Goal: Find specific page/section: Find specific page/section

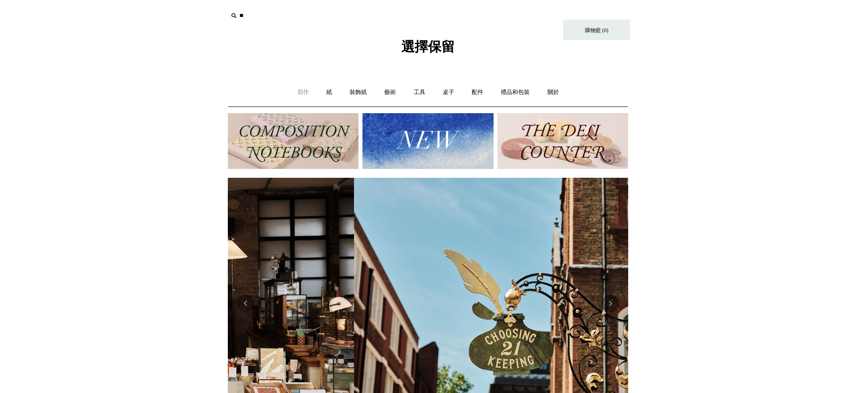
scroll to position [0, 401]
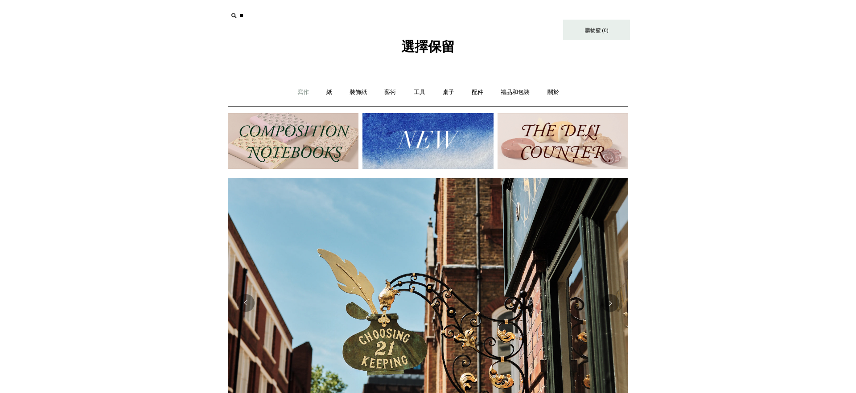
click at [302, 91] on font "寫作" at bounding box center [304, 92] width 12 height 7
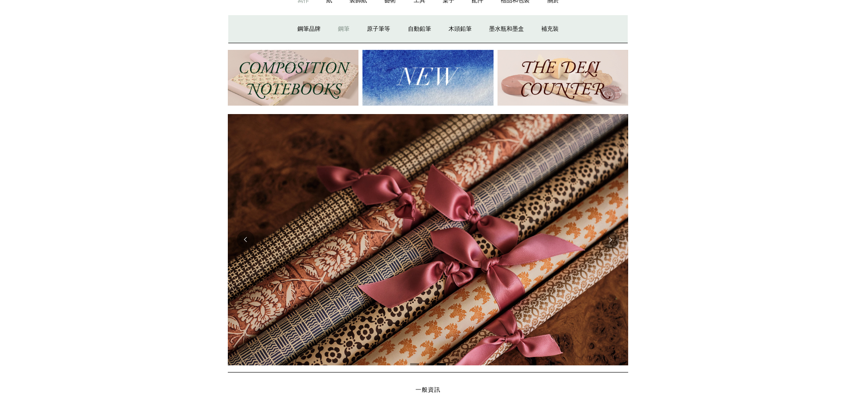
scroll to position [89, 0]
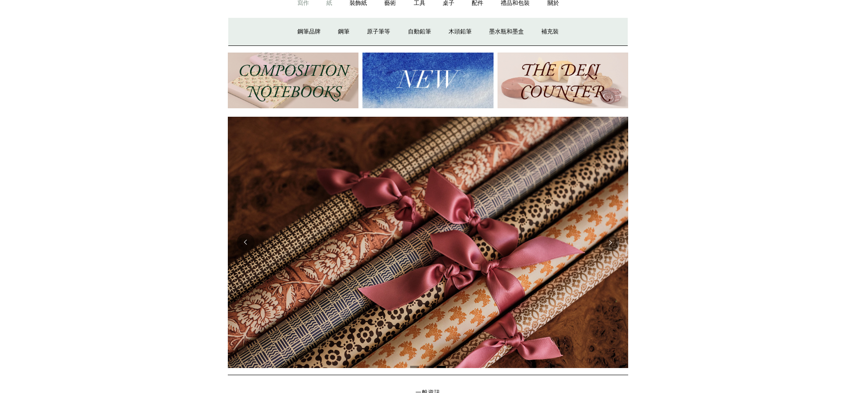
click at [333, 3] on link "紙 +" at bounding box center [330, 4] width 22 height 24
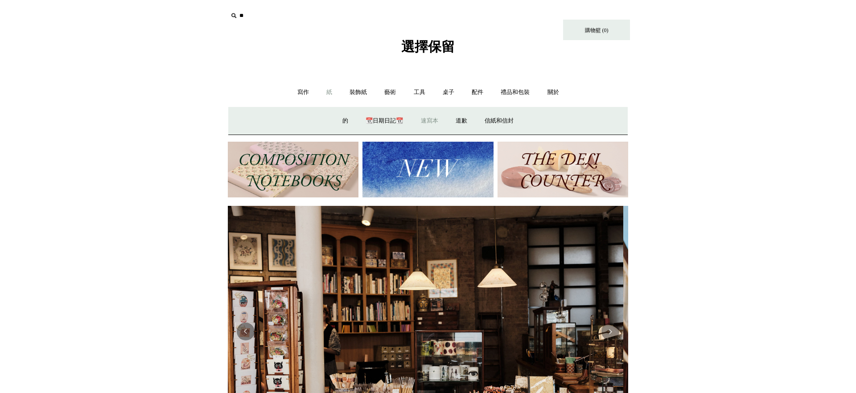
scroll to position [0, 0]
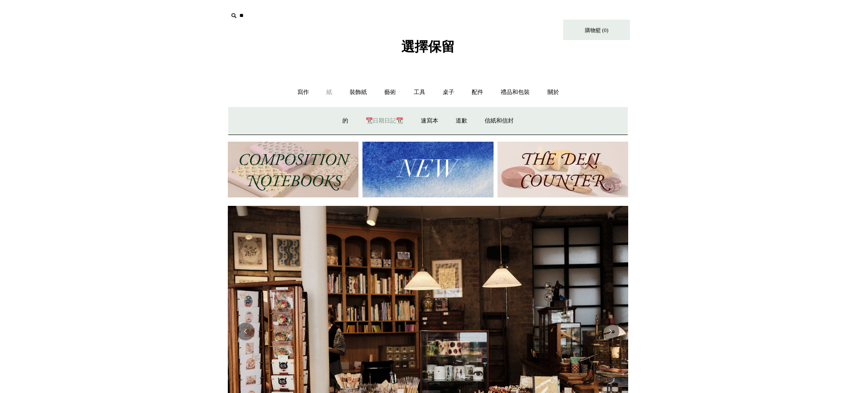
click at [387, 120] on font "📆日期日記📆" at bounding box center [384, 120] width 37 height 7
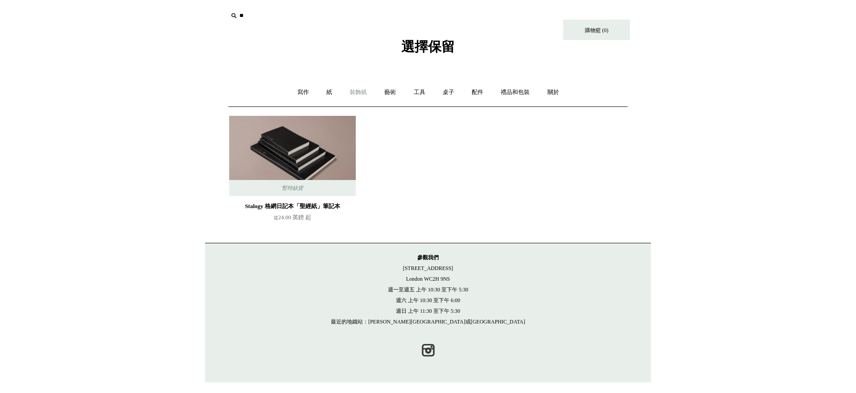
click at [365, 92] on font "裝飾紙" at bounding box center [358, 92] width 17 height 7
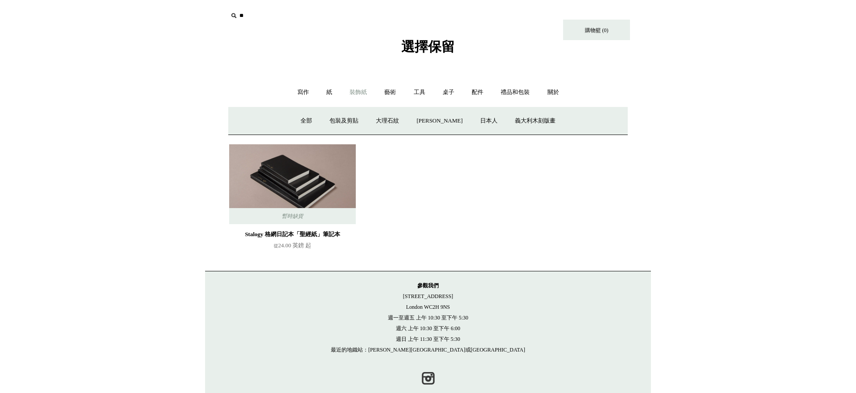
click at [357, 93] on font "裝飾紙" at bounding box center [358, 92] width 17 height 7
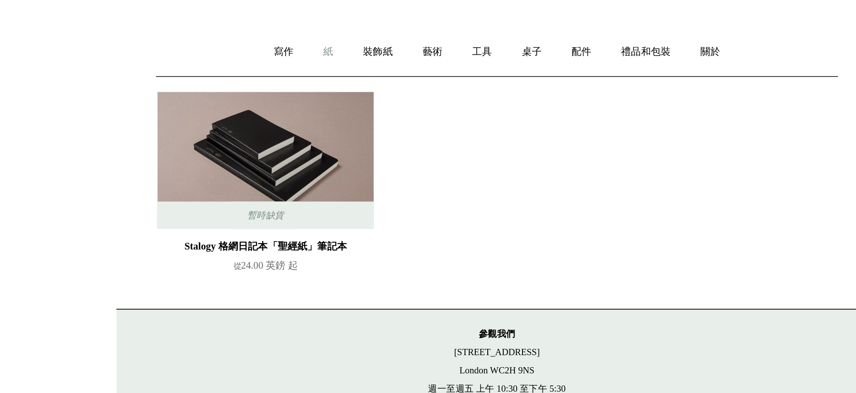
click at [328, 93] on font "紙" at bounding box center [330, 92] width 6 height 7
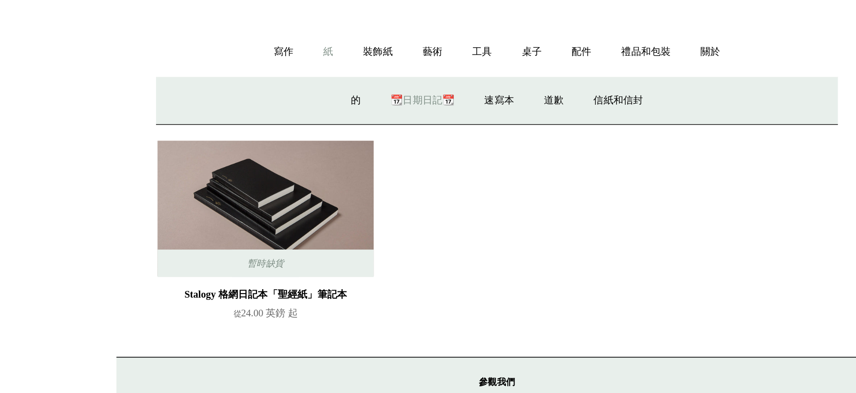
click at [328, 93] on font "紙" at bounding box center [330, 92] width 6 height 7
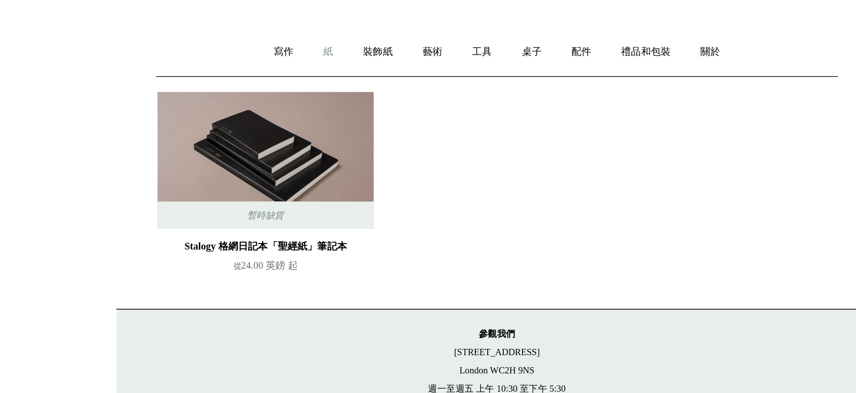
click at [328, 93] on font "紙" at bounding box center [330, 92] width 6 height 7
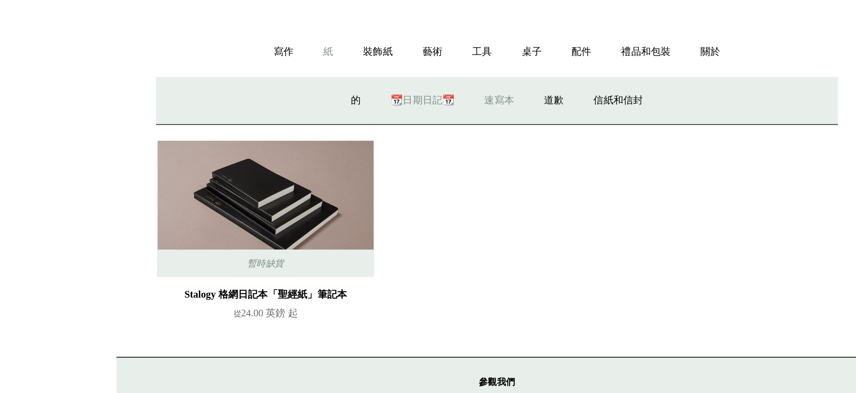
click at [428, 120] on font "速寫本" at bounding box center [429, 120] width 17 height 7
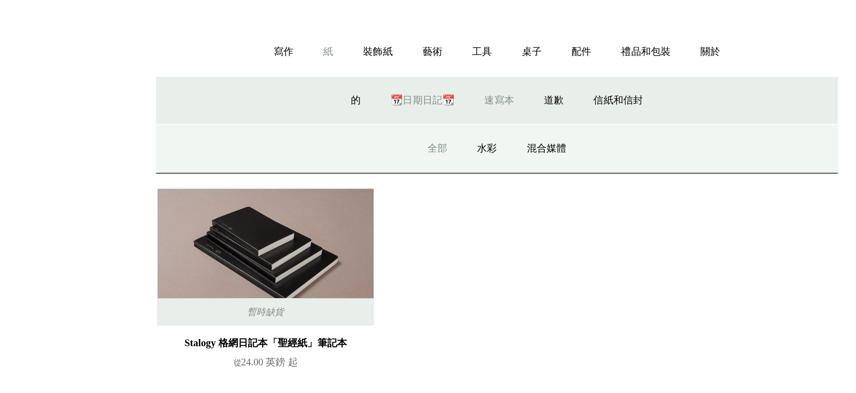
click at [394, 150] on font "全部" at bounding box center [394, 148] width 12 height 7
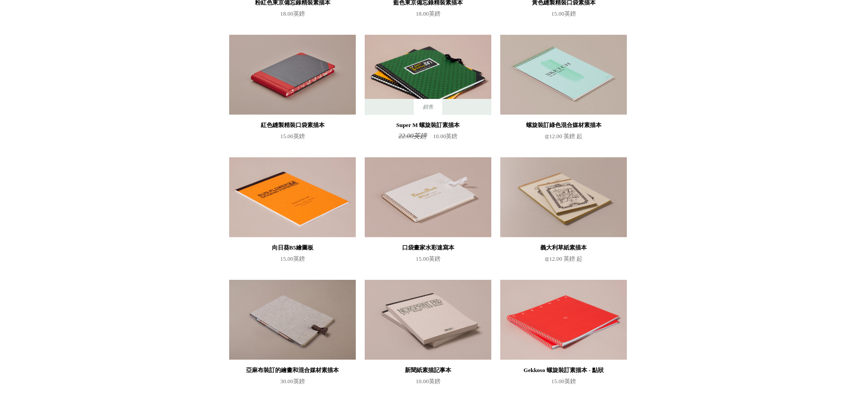
scroll to position [459, 0]
